Goal: Answer question/provide support: Share knowledge or assist other users

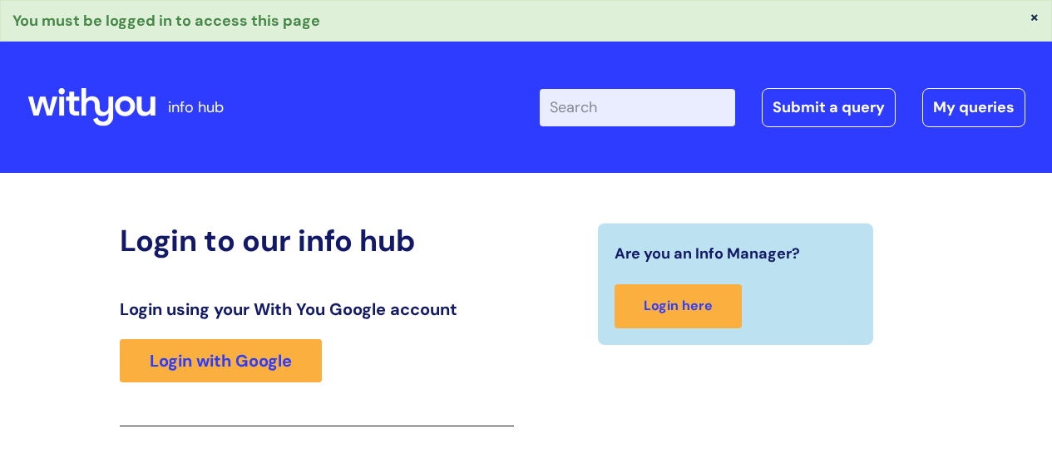
scroll to position [294, 0]
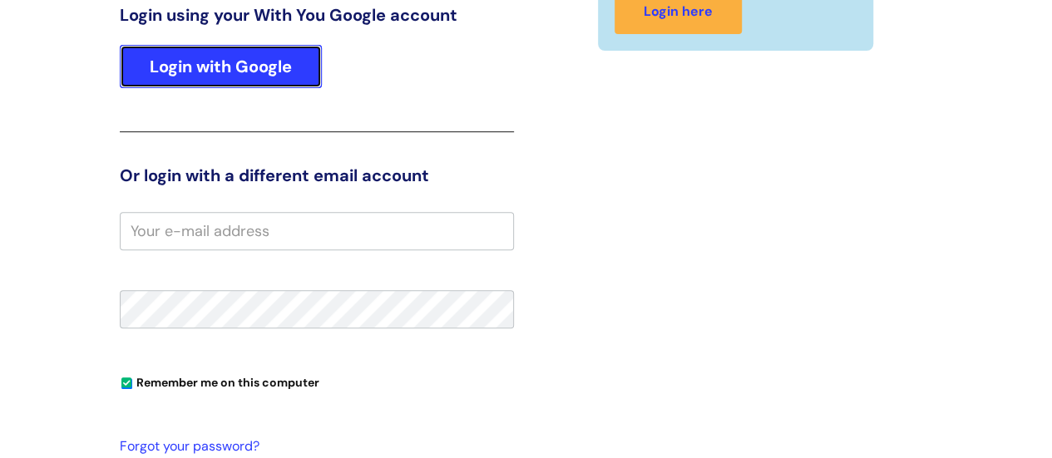
click at [201, 69] on link "Login with Google" at bounding box center [221, 66] width 202 height 43
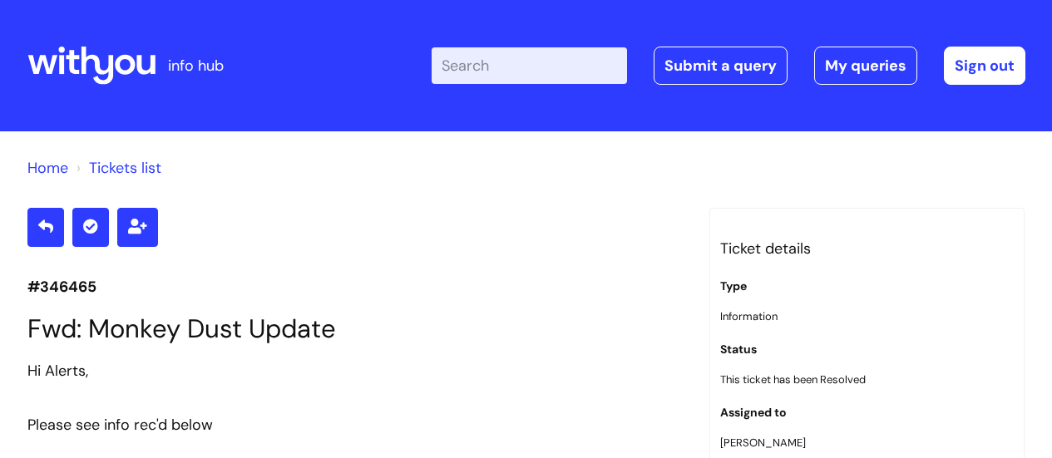
select select "No"
select select "Information received from a Client"
select select "Monkey Dust"
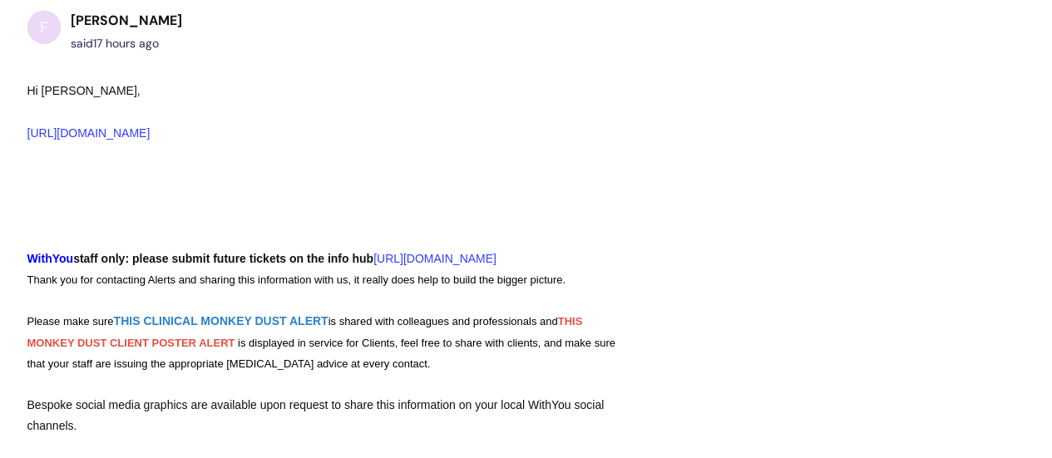
scroll to position [2661, 0]
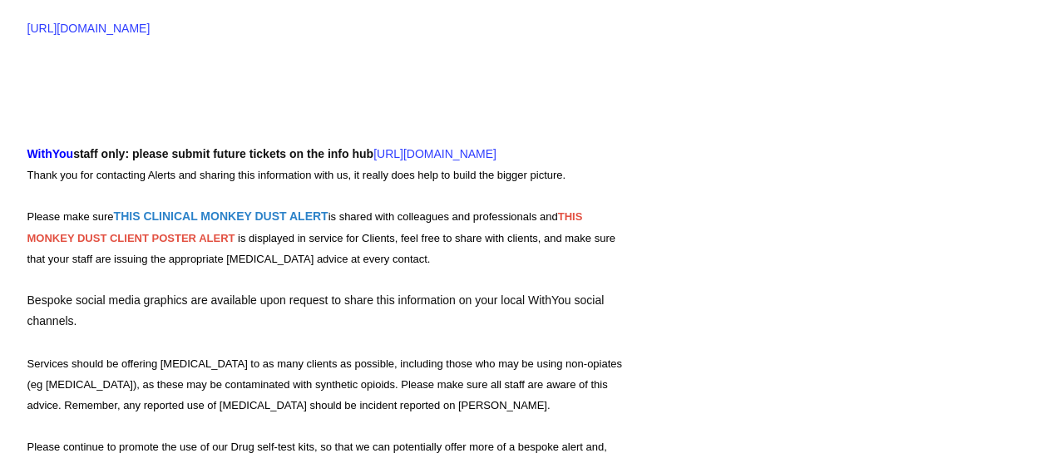
click at [566, 239] on strong "HIS MONKEY DUST CLIENT POSTER ALERT" at bounding box center [306, 226] width 558 height 33
